Goal: Task Accomplishment & Management: Manage account settings

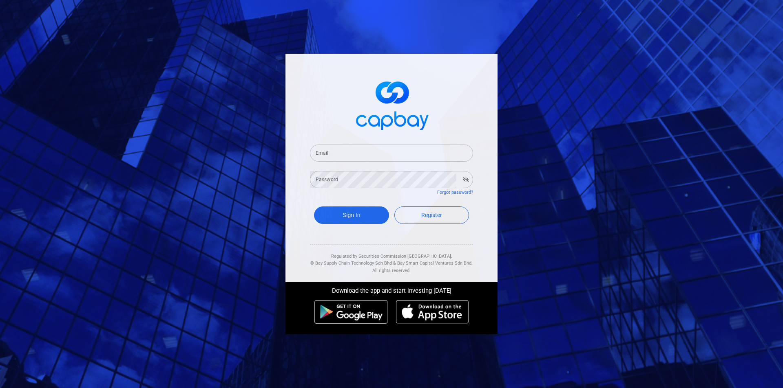
click at [330, 151] on input "Email" at bounding box center [391, 153] width 163 height 17
type input "[EMAIL_ADDRESS][DOMAIN_NAME]"
click at [314, 207] on button "Sign In" at bounding box center [351, 216] width 75 height 18
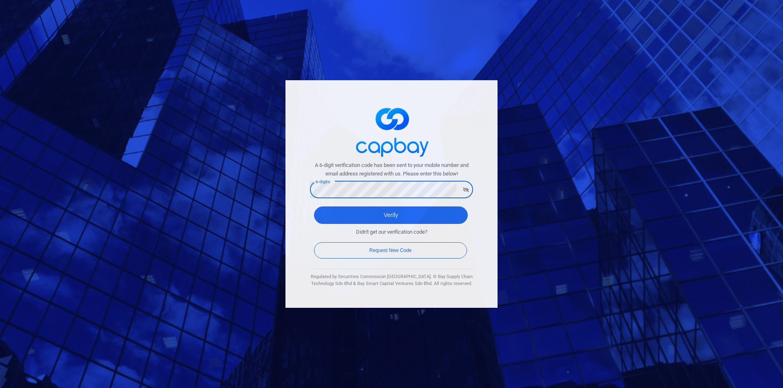
click at [314, 207] on button "Verify" at bounding box center [391, 216] width 154 height 18
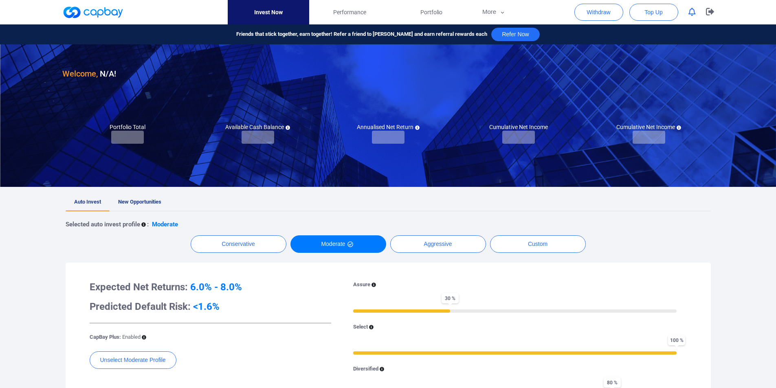
checkbox input "true"
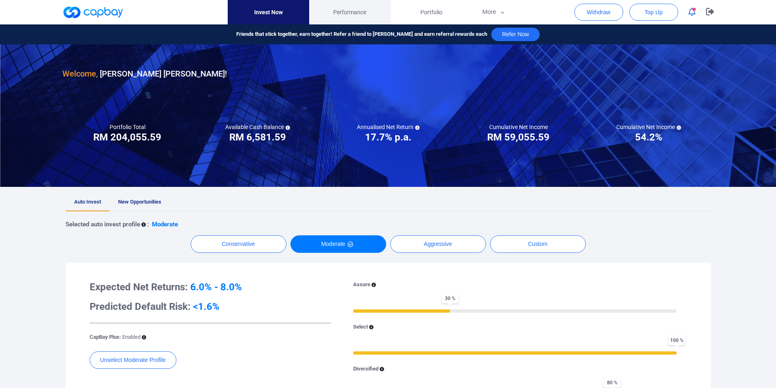
click at [338, 8] on span "Performance" at bounding box center [349, 12] width 33 height 9
